Goal: Find specific page/section: Find specific page/section

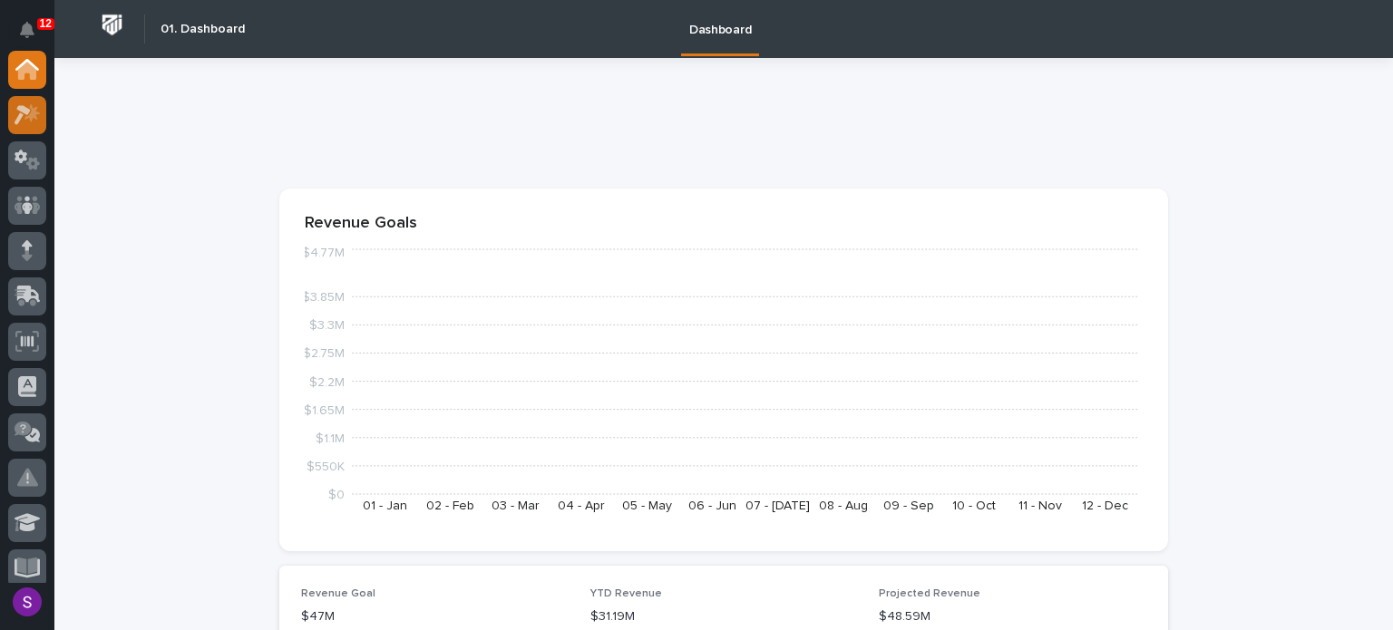
click at [30, 108] on icon at bounding box center [28, 114] width 26 height 21
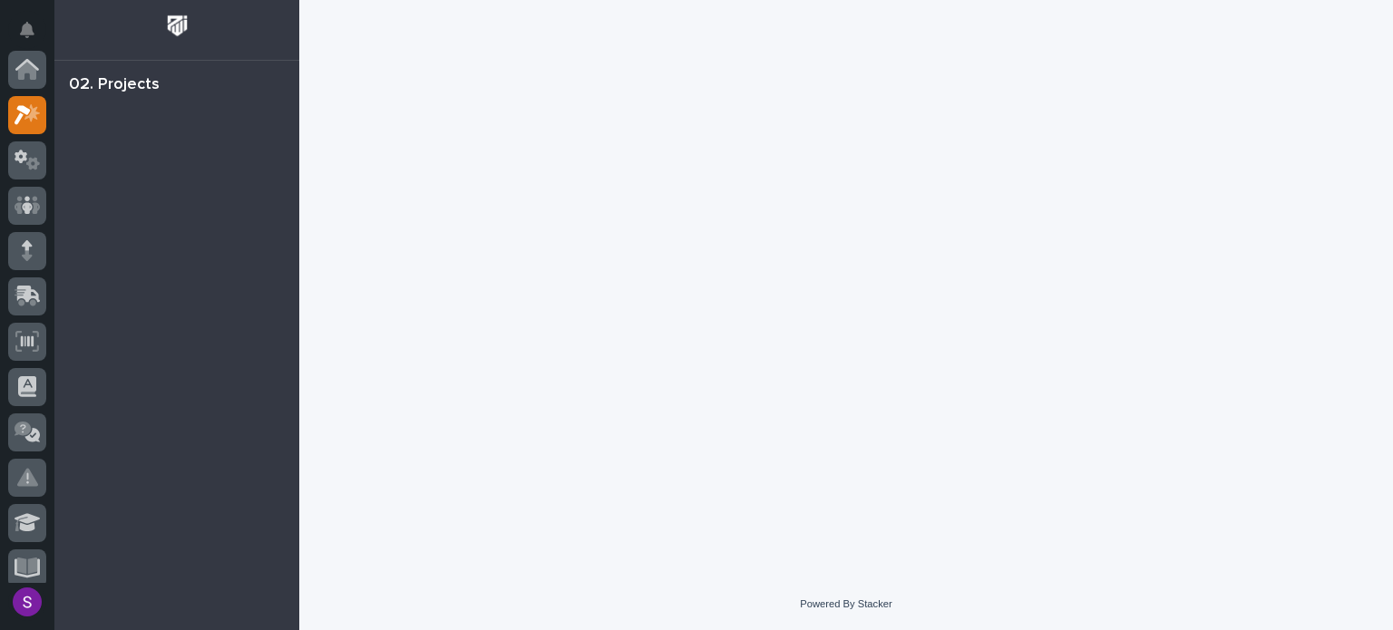
scroll to position [45, 0]
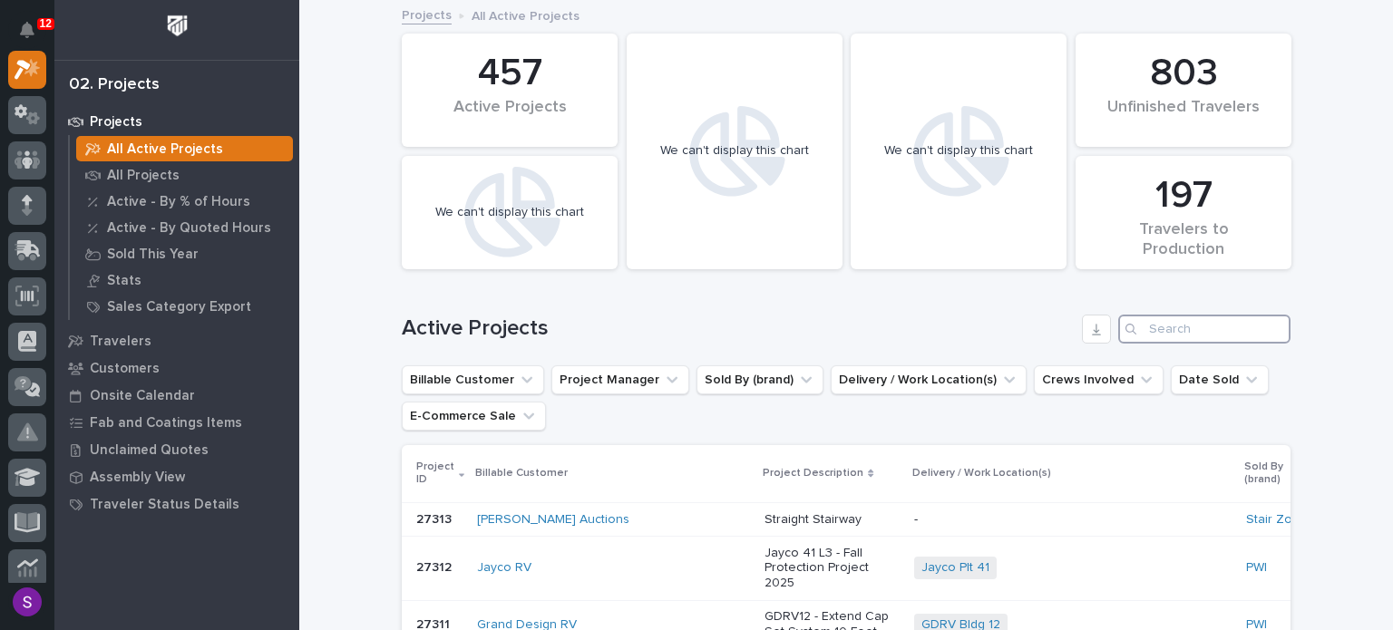
click at [1170, 331] on input "Search" at bounding box center [1204, 329] width 172 height 29
paste input "26834"
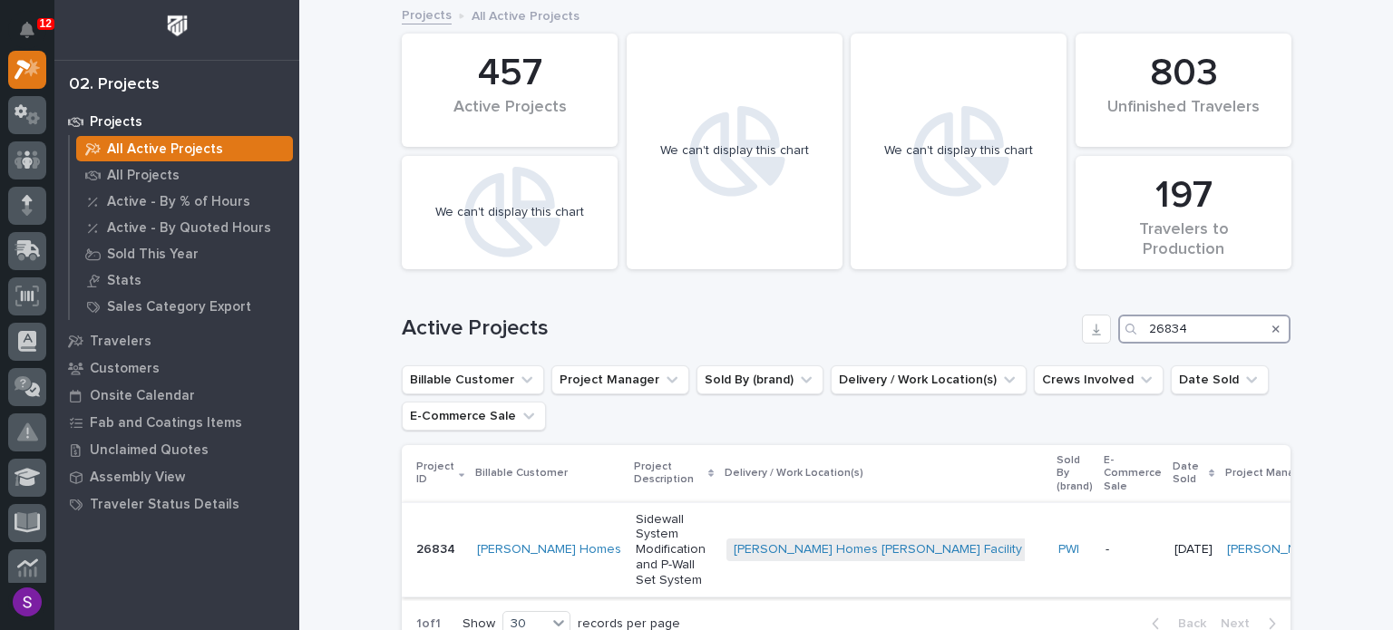
type input "26834"
click at [636, 514] on p "Sidewall System Modification and P-Wall Set System" at bounding box center [674, 550] width 76 height 76
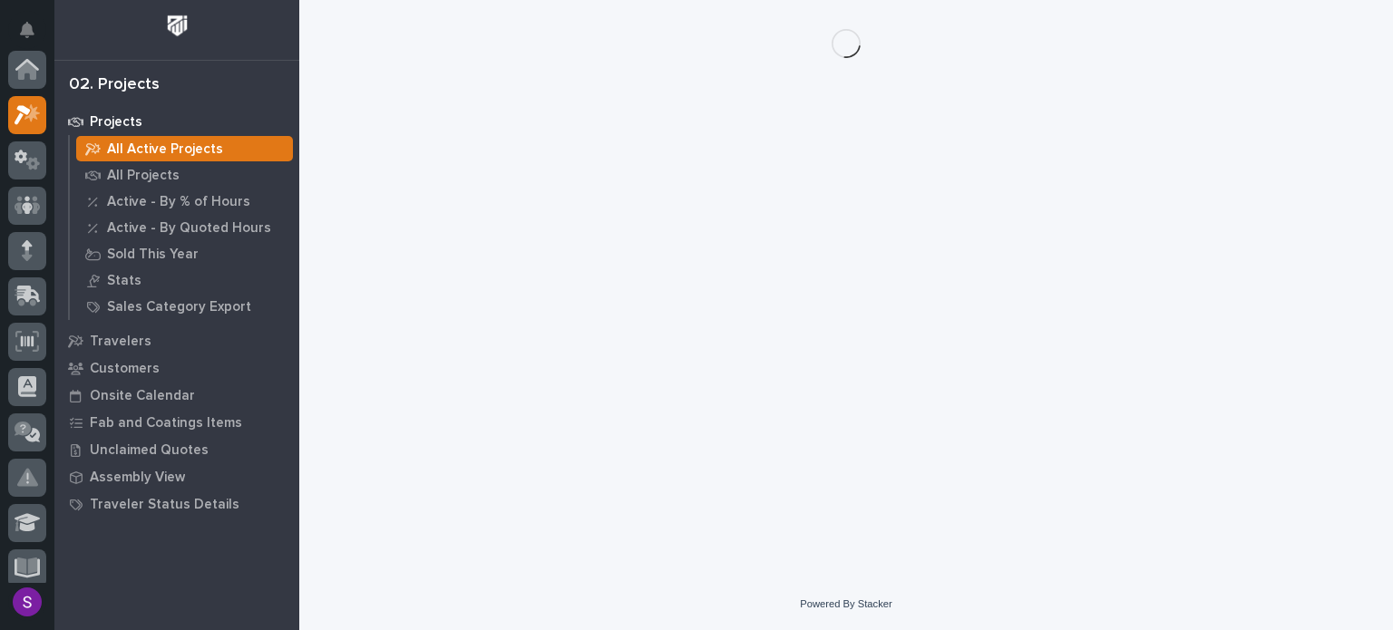
scroll to position [45, 0]
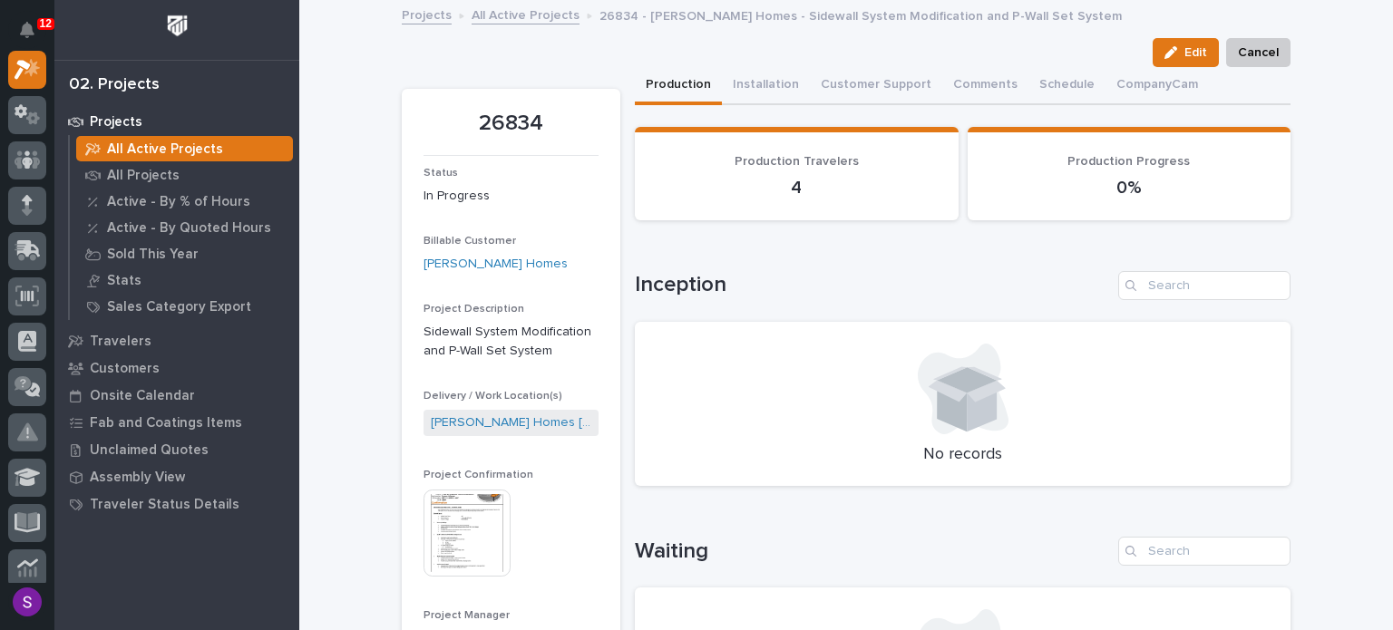
click at [477, 528] on img at bounding box center [466, 533] width 87 height 87
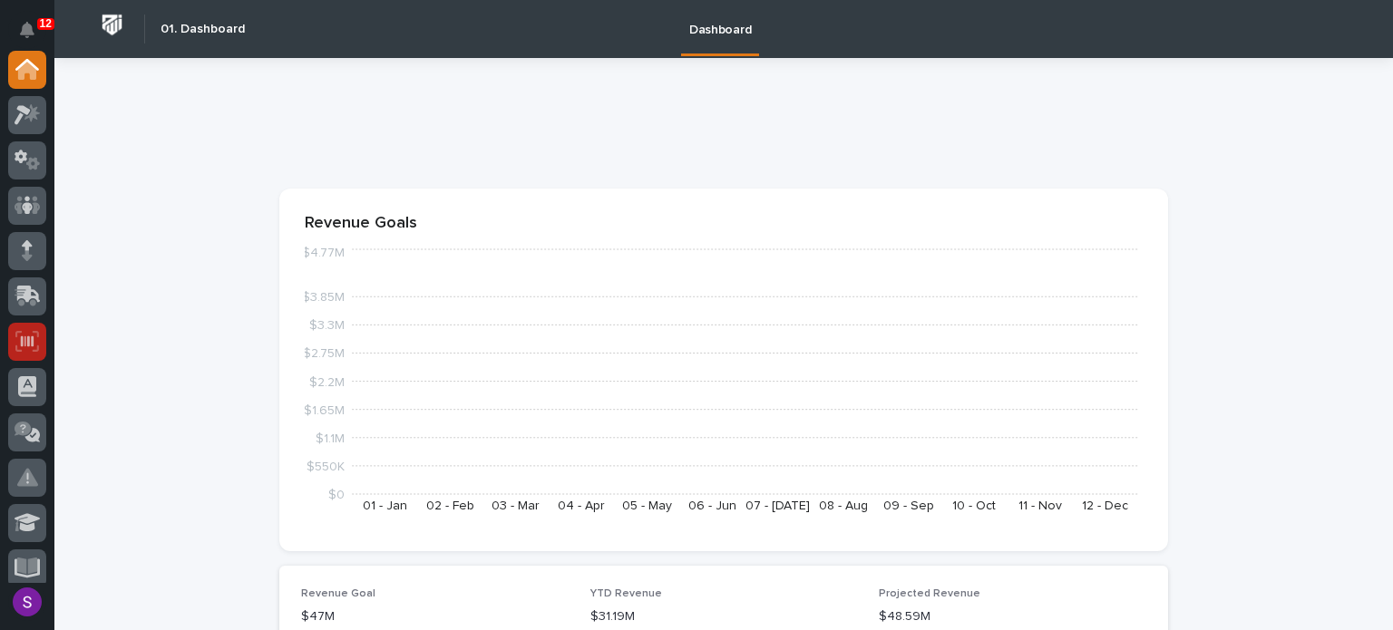
click at [28, 339] on icon at bounding box center [27, 340] width 13 height 11
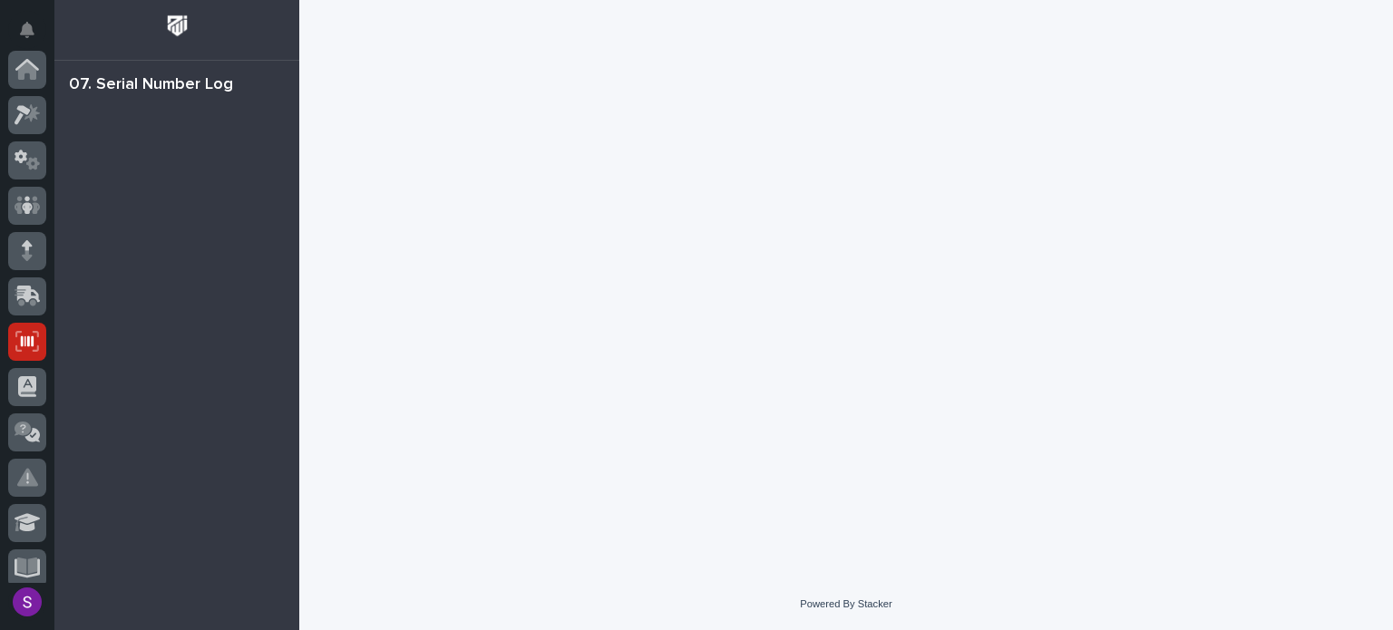
scroll to position [272, 0]
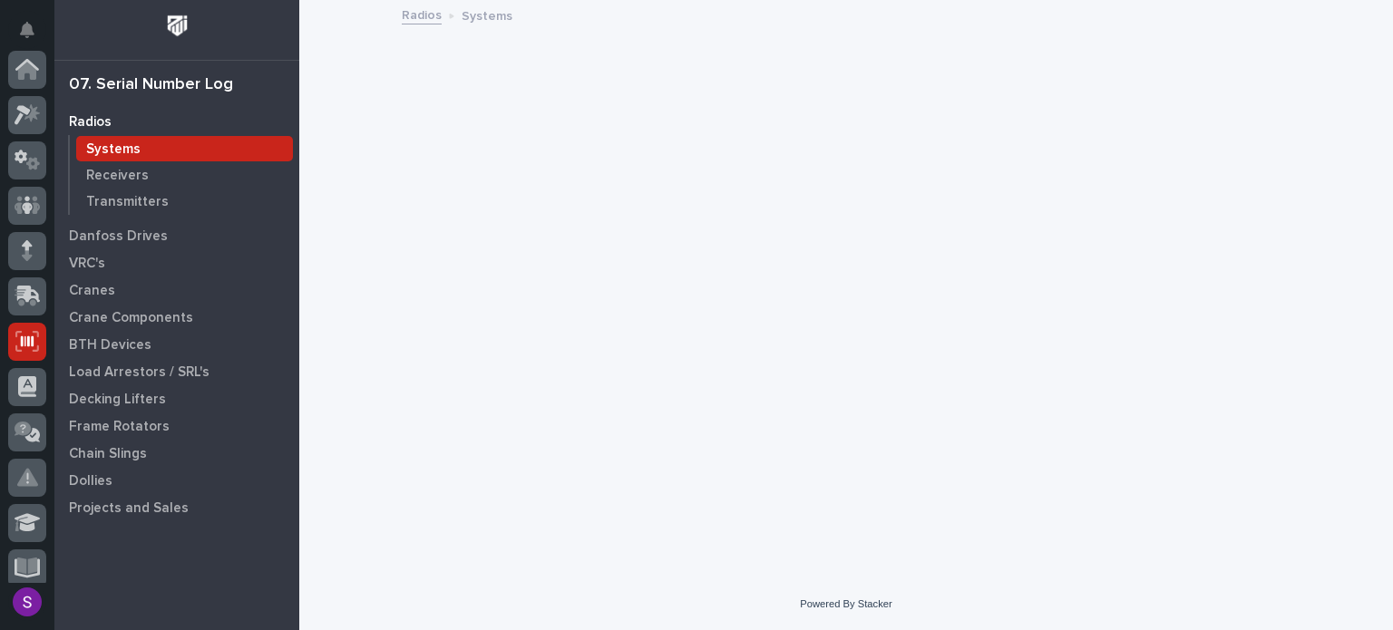
scroll to position [272, 0]
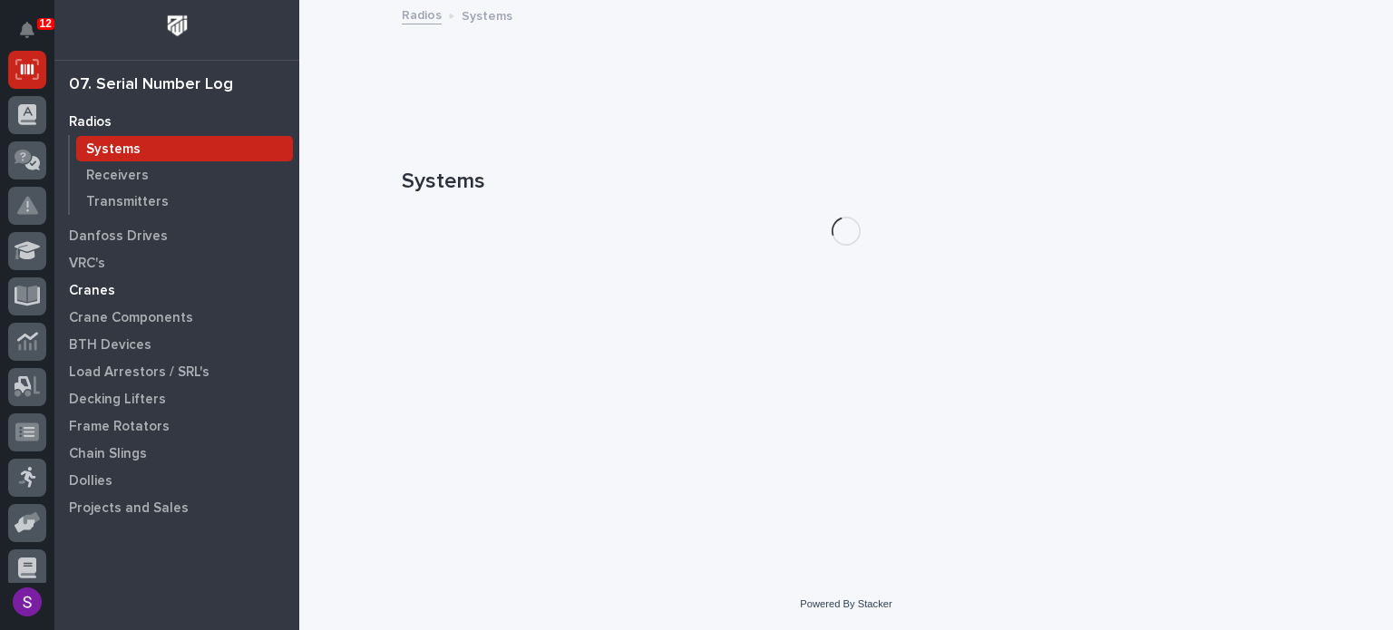
click at [152, 280] on div "Cranes" at bounding box center [177, 289] width 236 height 25
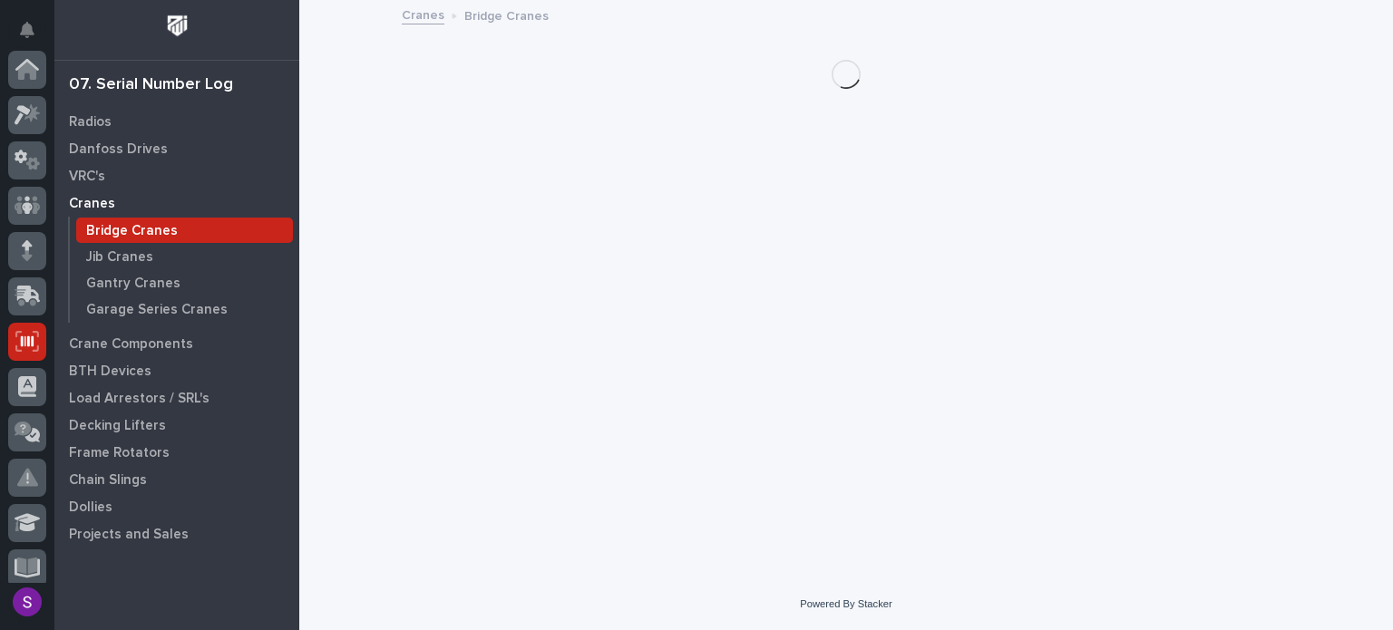
scroll to position [272, 0]
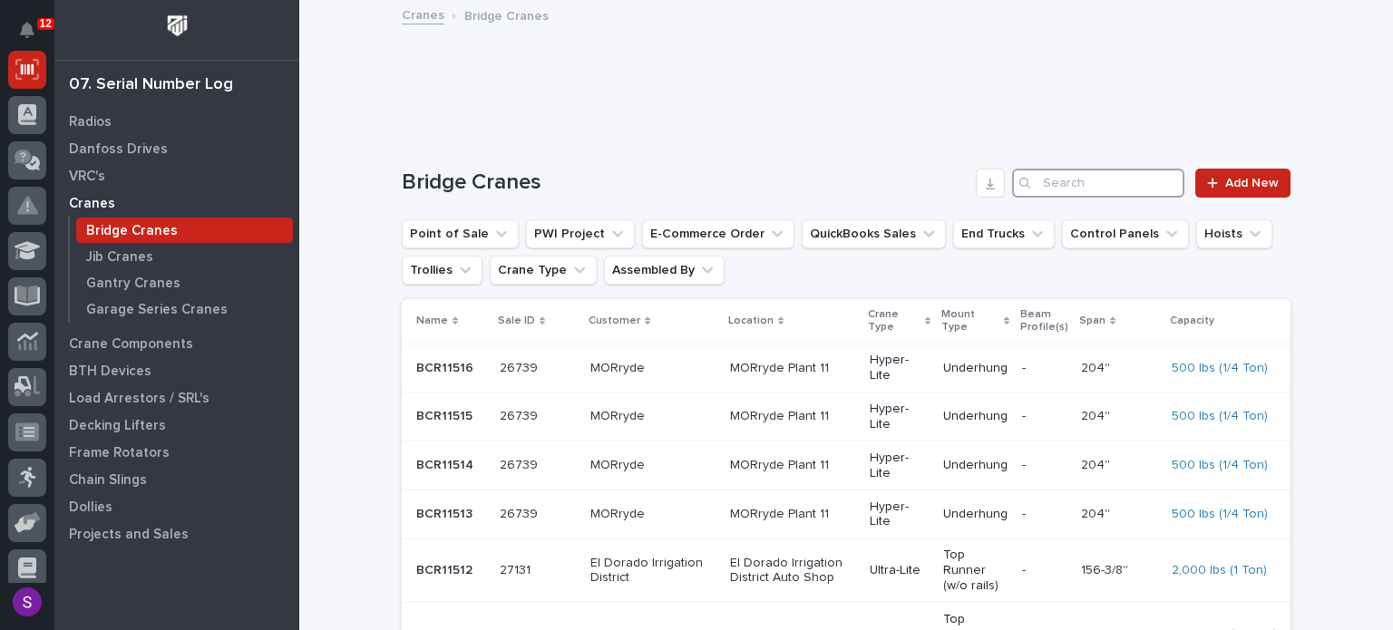
drag, startPoint x: 1105, startPoint y: 192, endPoint x: 1099, endPoint y: 180, distance: 13.4
click at [1105, 191] on input "Search" at bounding box center [1098, 183] width 172 height 29
type input "26834"
